Goal: Check status: Check status

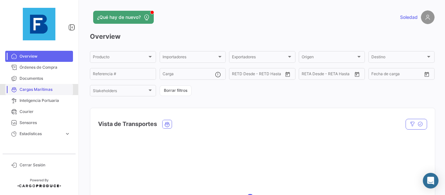
click at [31, 92] on span "Cargas Marítimas" at bounding box center [45, 90] width 51 height 6
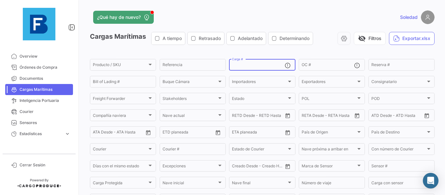
click at [247, 66] on input "Carga #" at bounding box center [258, 66] width 52 height 5
paste input "CRSU6090841"
click at [247, 66] on input "CRSU6090841" at bounding box center [258, 66] width 52 height 5
type input "CRSU6090841"
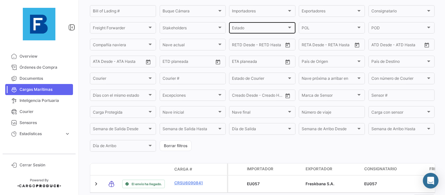
scroll to position [102, 0]
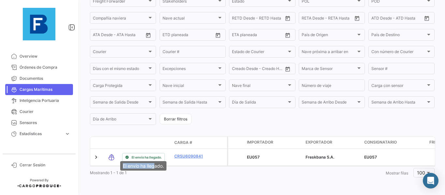
drag, startPoint x: 116, startPoint y: 164, endPoint x: 155, endPoint y: 162, distance: 38.5
click at [155, 162] on mat-tooltip-component "El envío ha llegado." at bounding box center [143, 166] width 55 height 19
click at [171, 169] on div "Mostrando 1 - 1 de 1 1 Mostrar filas 100" at bounding box center [262, 173] width 345 height 12
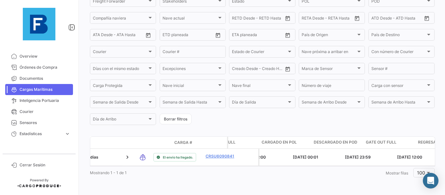
scroll to position [0, 2314]
